Goal: Information Seeking & Learning: Learn about a topic

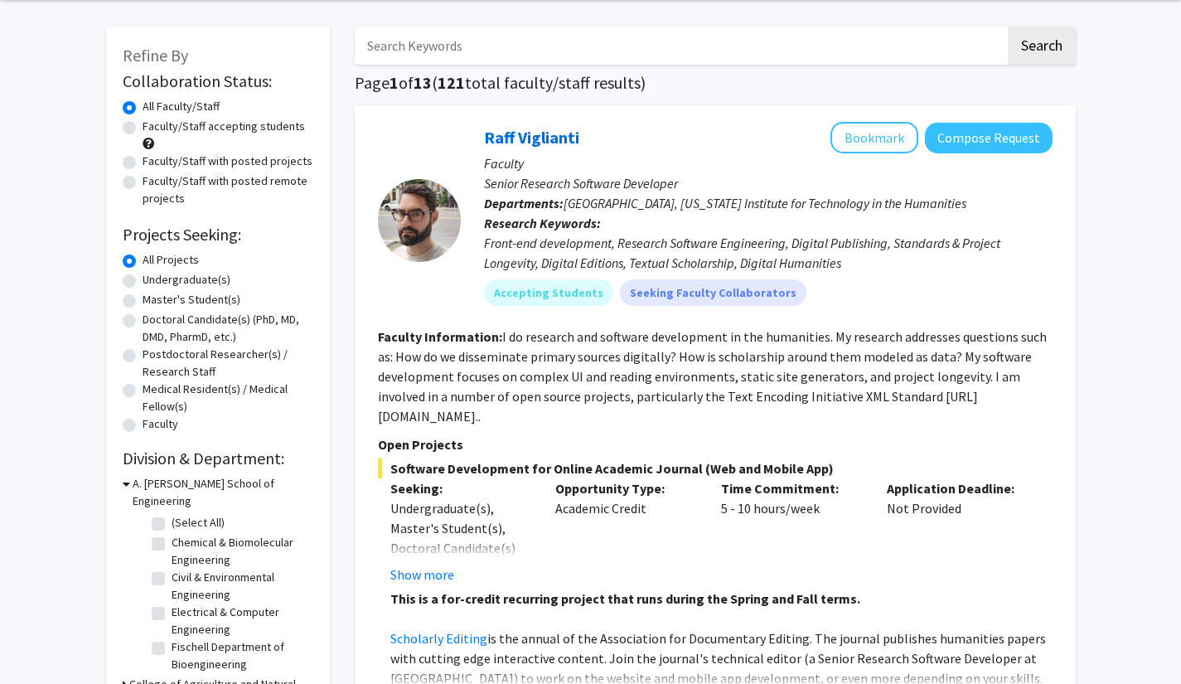
scroll to position [64, 0]
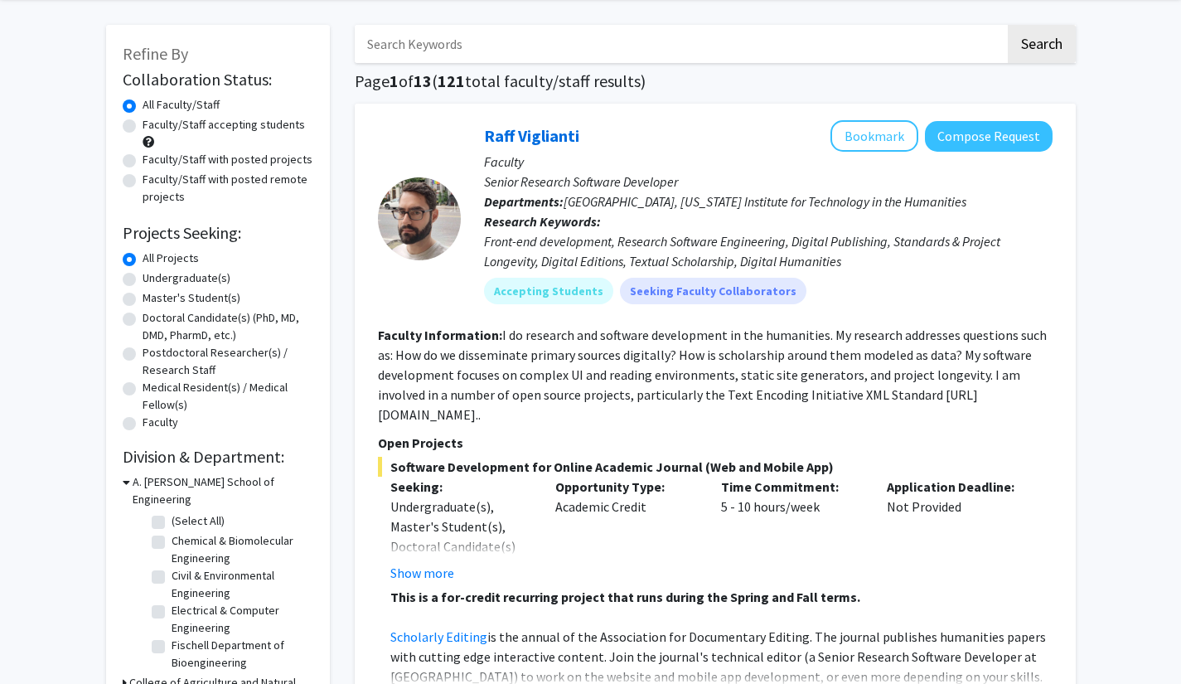
click at [143, 277] on label "Undergraduate(s)" at bounding box center [187, 277] width 88 height 17
click at [143, 277] on input "Undergraduate(s)" at bounding box center [148, 274] width 11 height 11
radio input "true"
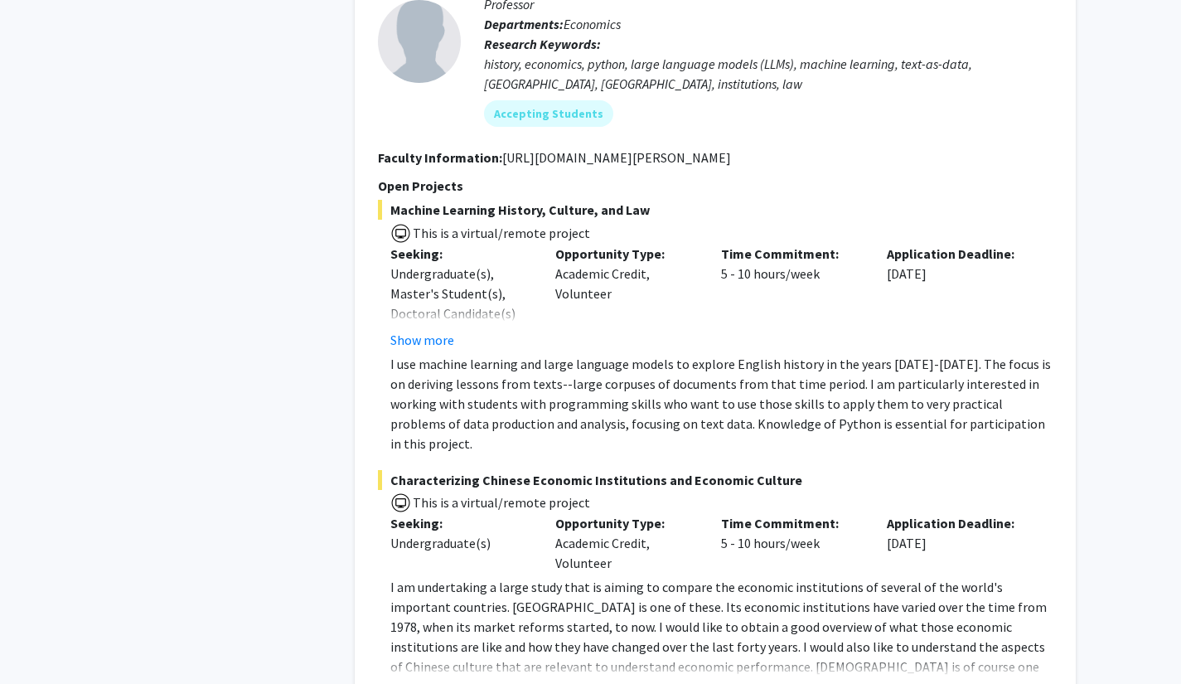
scroll to position [8089, 0]
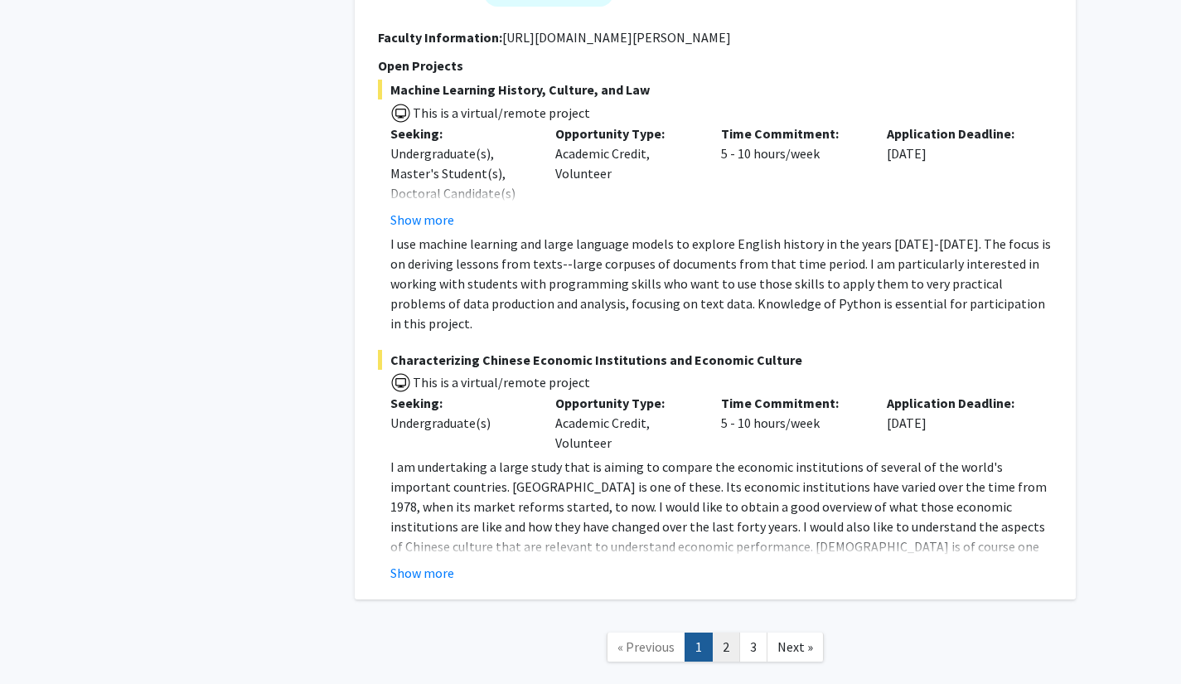
click at [734, 632] on link "2" at bounding box center [726, 646] width 28 height 29
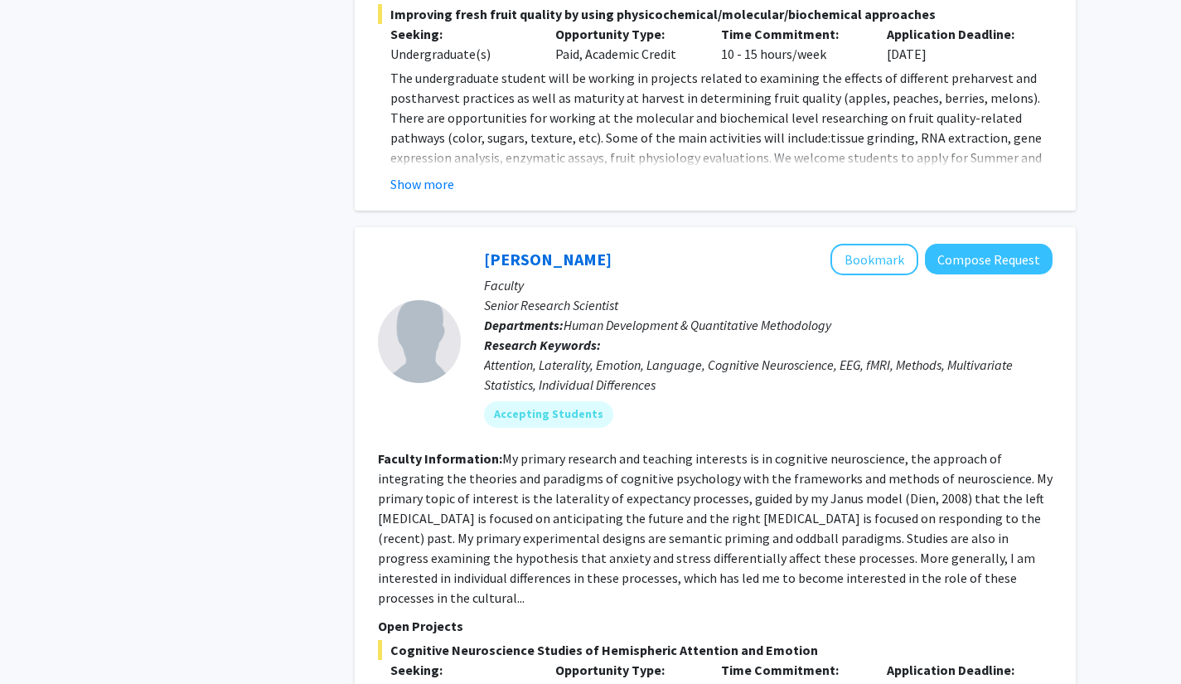
scroll to position [5721, 0]
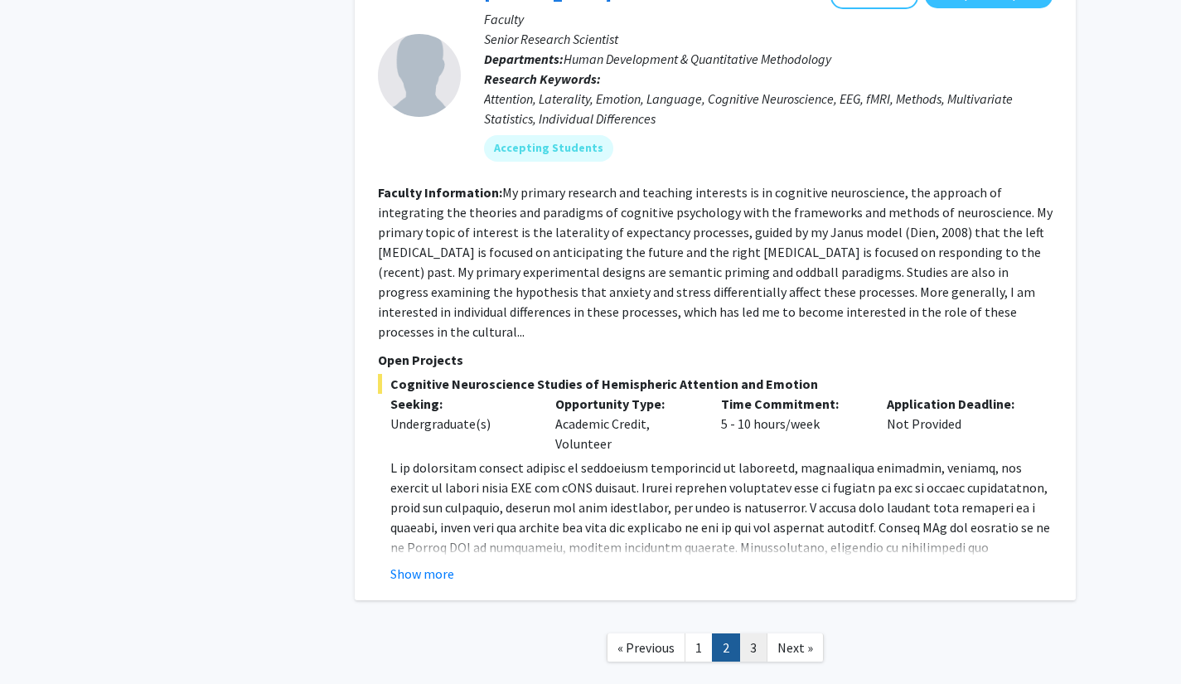
click at [757, 633] on link "3" at bounding box center [753, 647] width 28 height 29
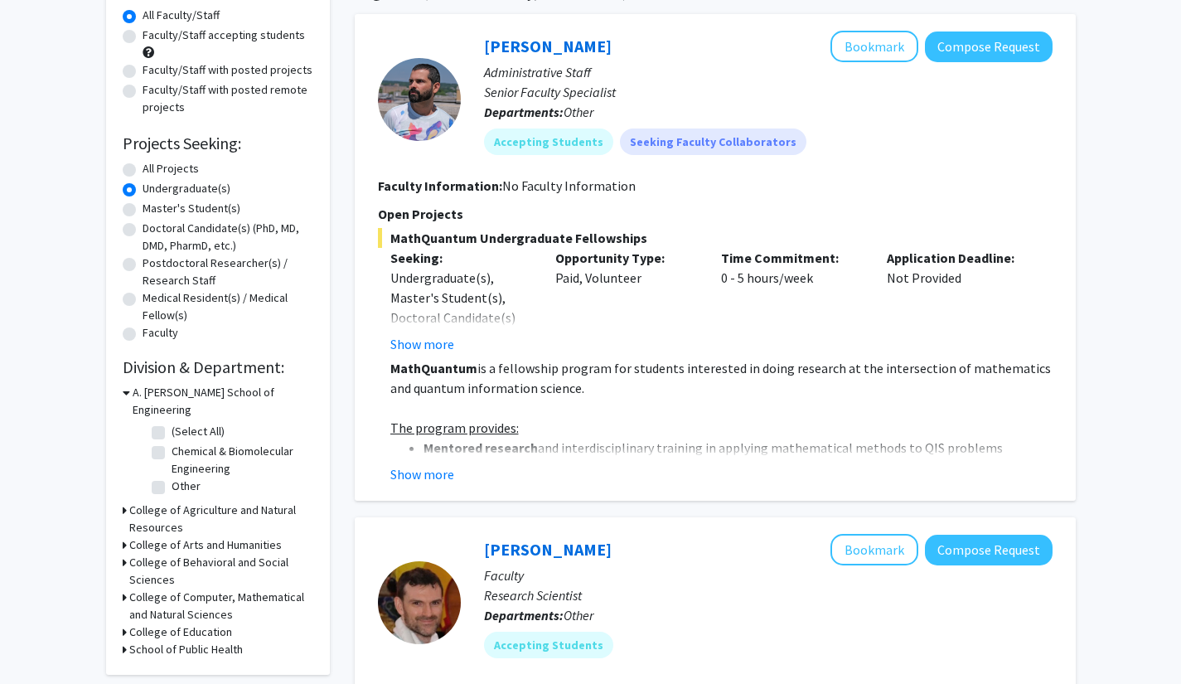
scroll to position [154, 0]
click at [420, 477] on button "Show more" at bounding box center [422, 473] width 64 height 20
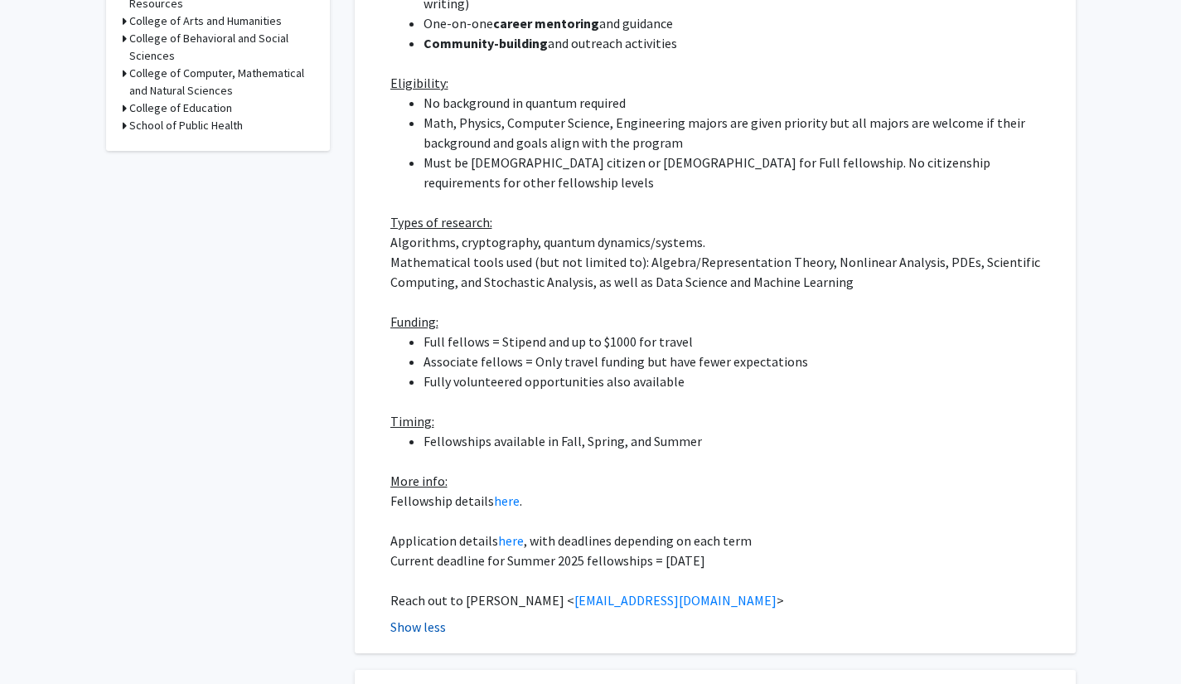
scroll to position [677, 0]
click at [511, 532] on link "here" at bounding box center [511, 540] width 26 height 17
